Goal: Navigation & Orientation: Find specific page/section

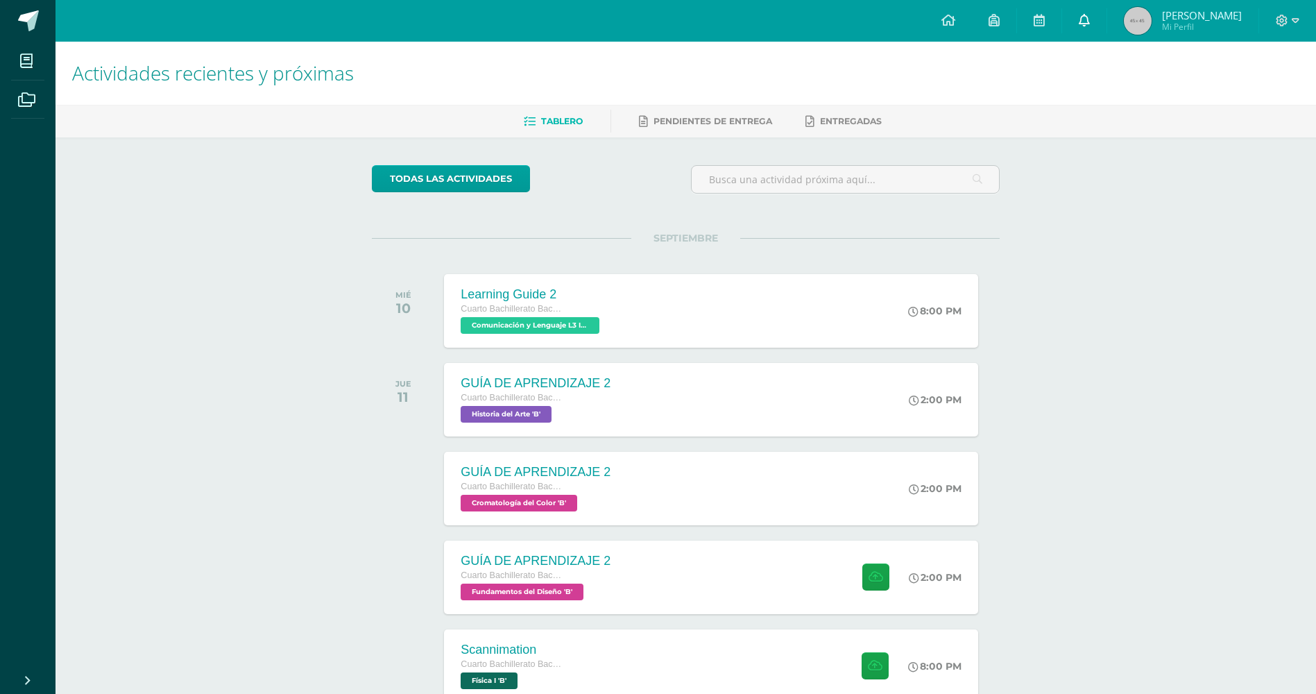
click at [1091, 5] on link at bounding box center [1084, 21] width 44 height 42
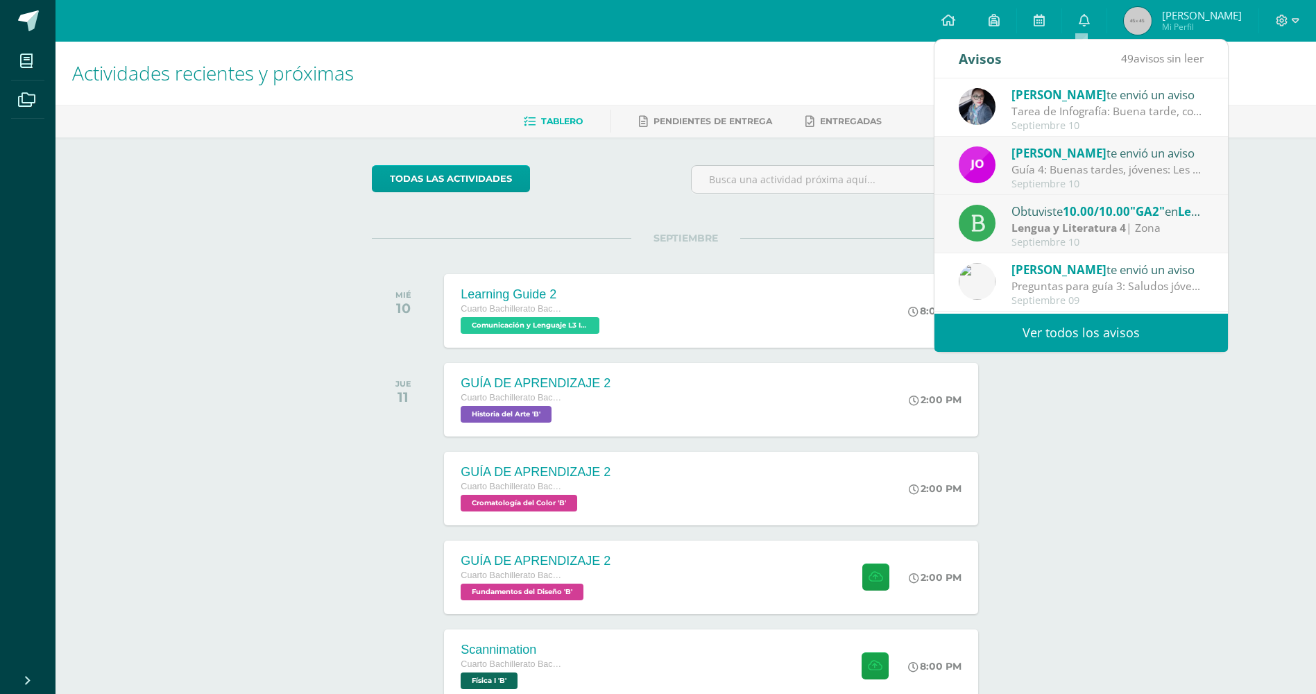
click at [534, 114] on link "Tablero" at bounding box center [553, 121] width 59 height 22
